Goal: Transaction & Acquisition: Purchase product/service

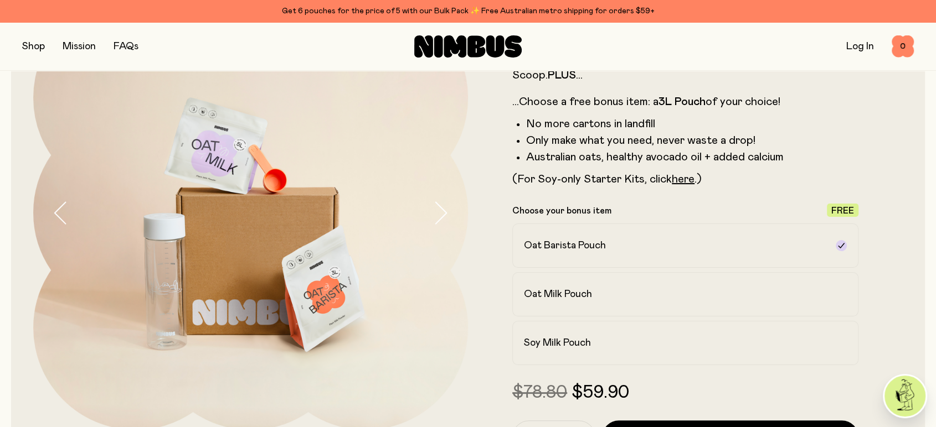
scroll to position [155, 0]
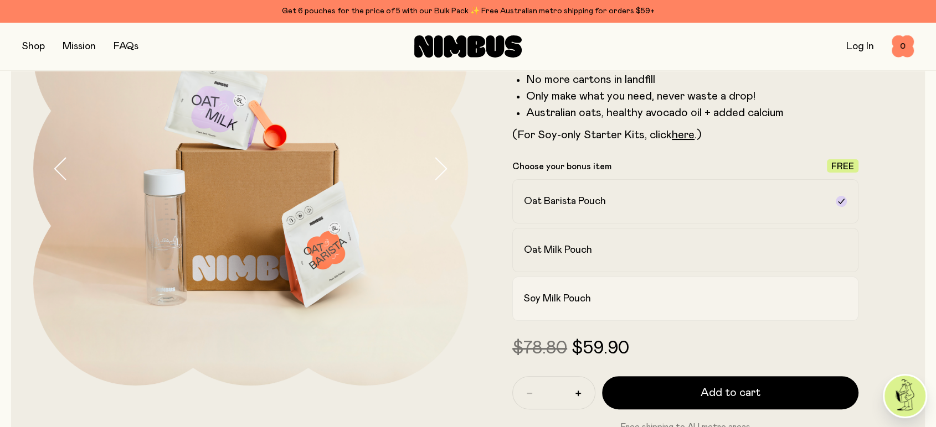
click at [582, 286] on label "Soy Milk Pouch" at bounding box center [685, 299] width 346 height 44
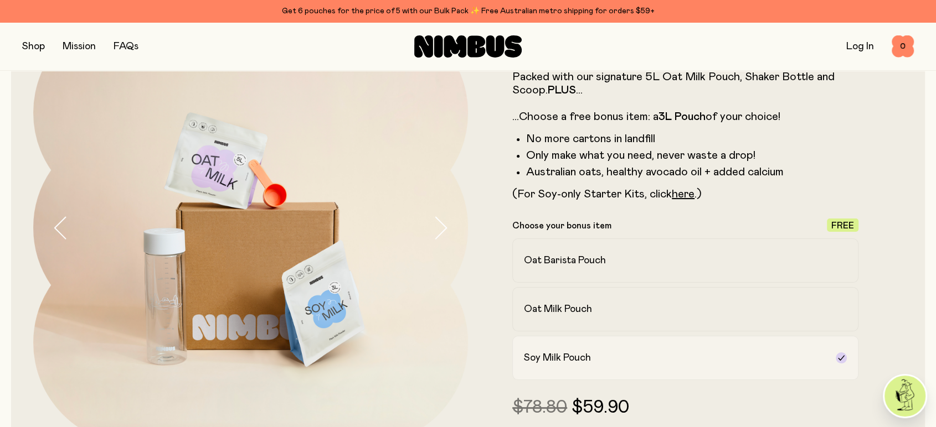
scroll to position [95, 0]
click at [44, 48] on button "button" at bounding box center [33, 47] width 23 height 16
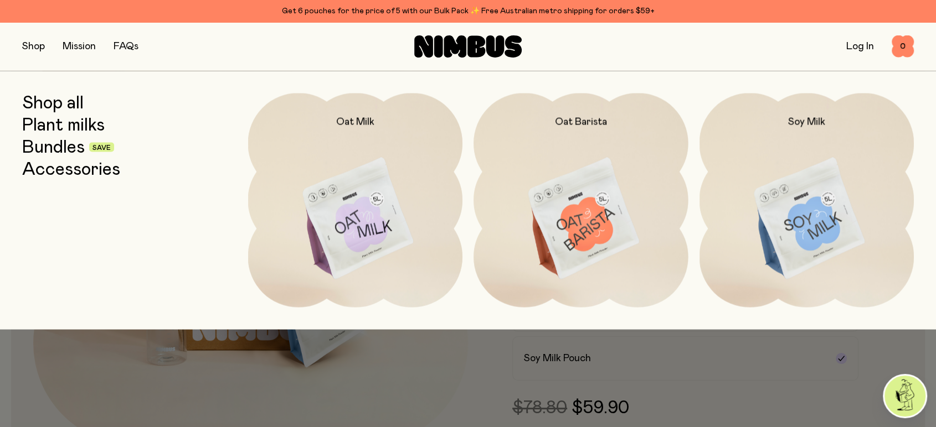
click at [60, 144] on link "Bundles" at bounding box center [53, 147] width 63 height 20
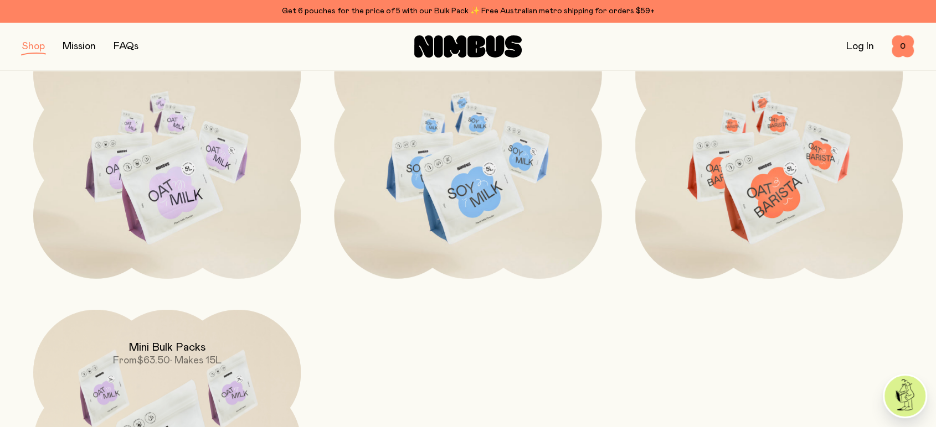
scroll to position [458, 0]
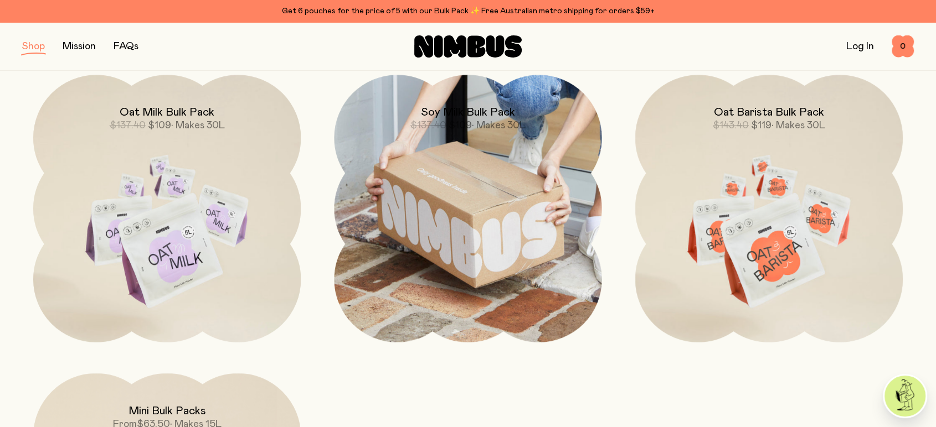
click at [439, 158] on img at bounding box center [467, 208] width 267 height 267
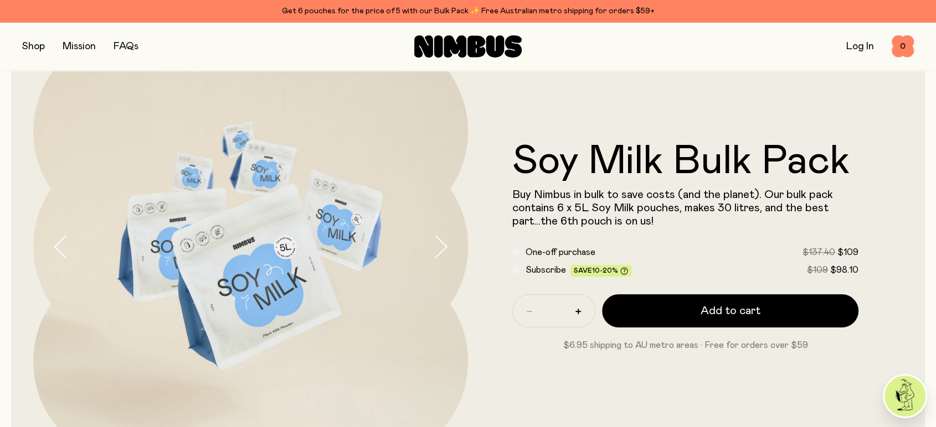
scroll to position [66, 0]
